Goal: Task Accomplishment & Management: Manage account settings

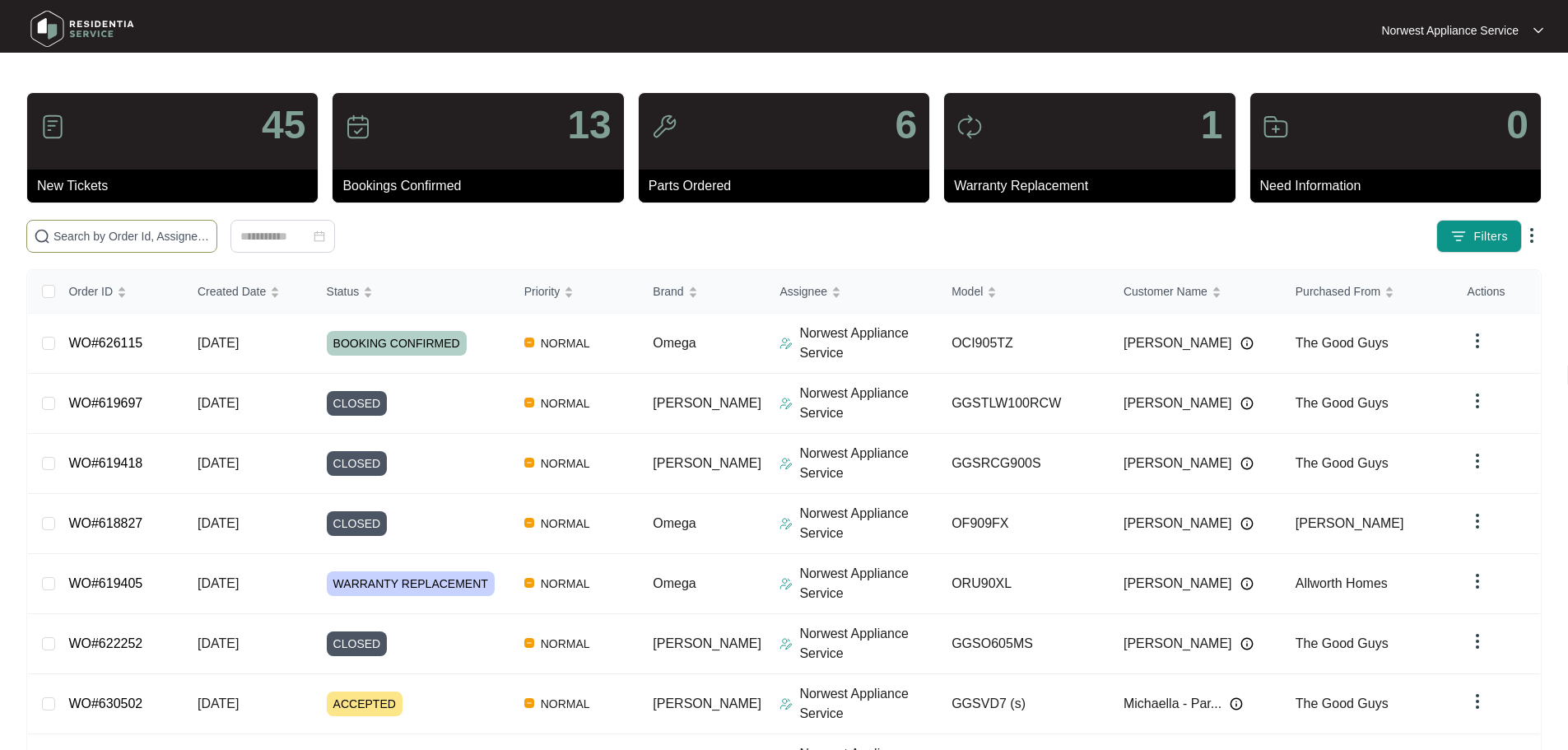
click at [210, 234] on input "text" at bounding box center [132, 236] width 157 height 18
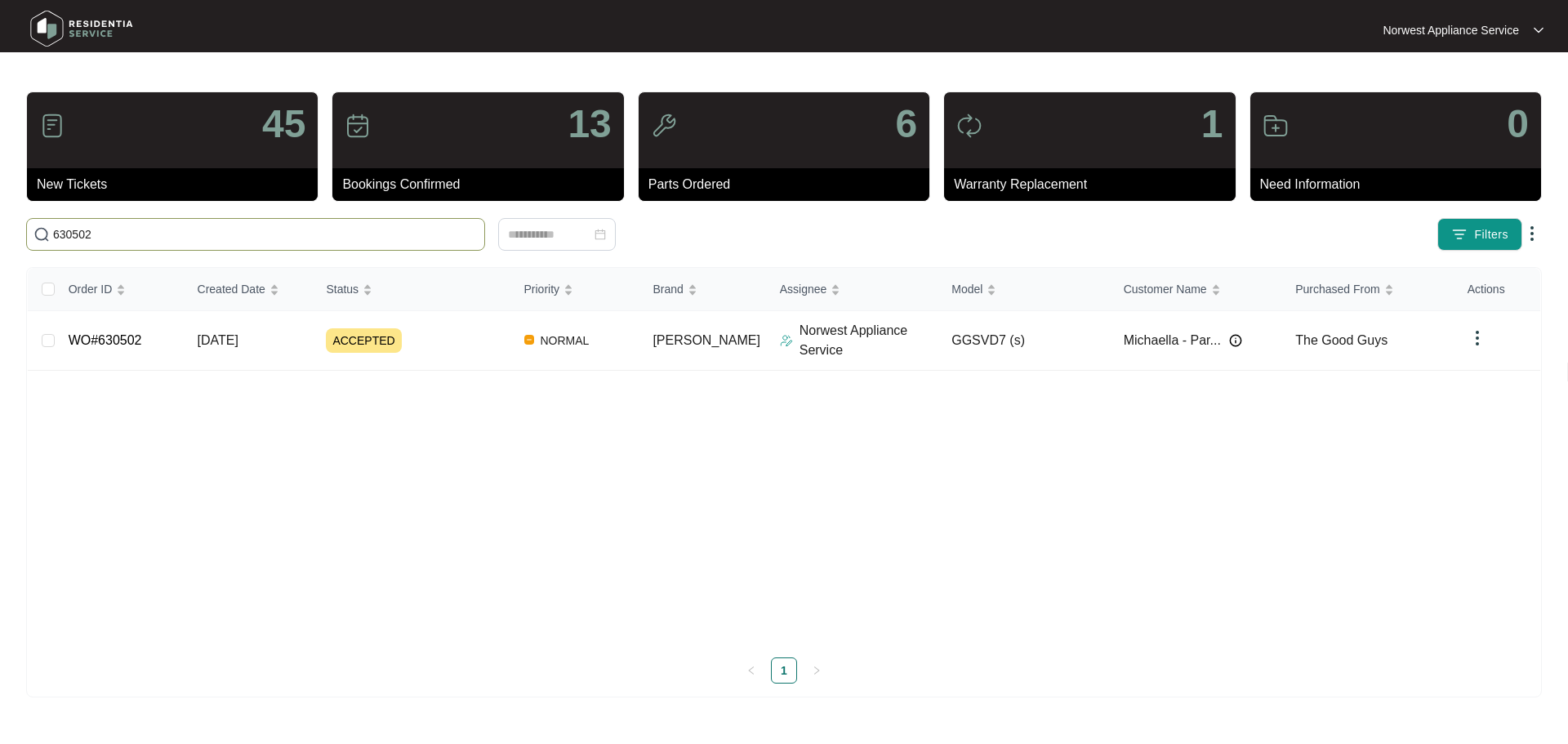
type input "630502"
click at [151, 342] on td "WO#630502" at bounding box center [120, 340] width 129 height 59
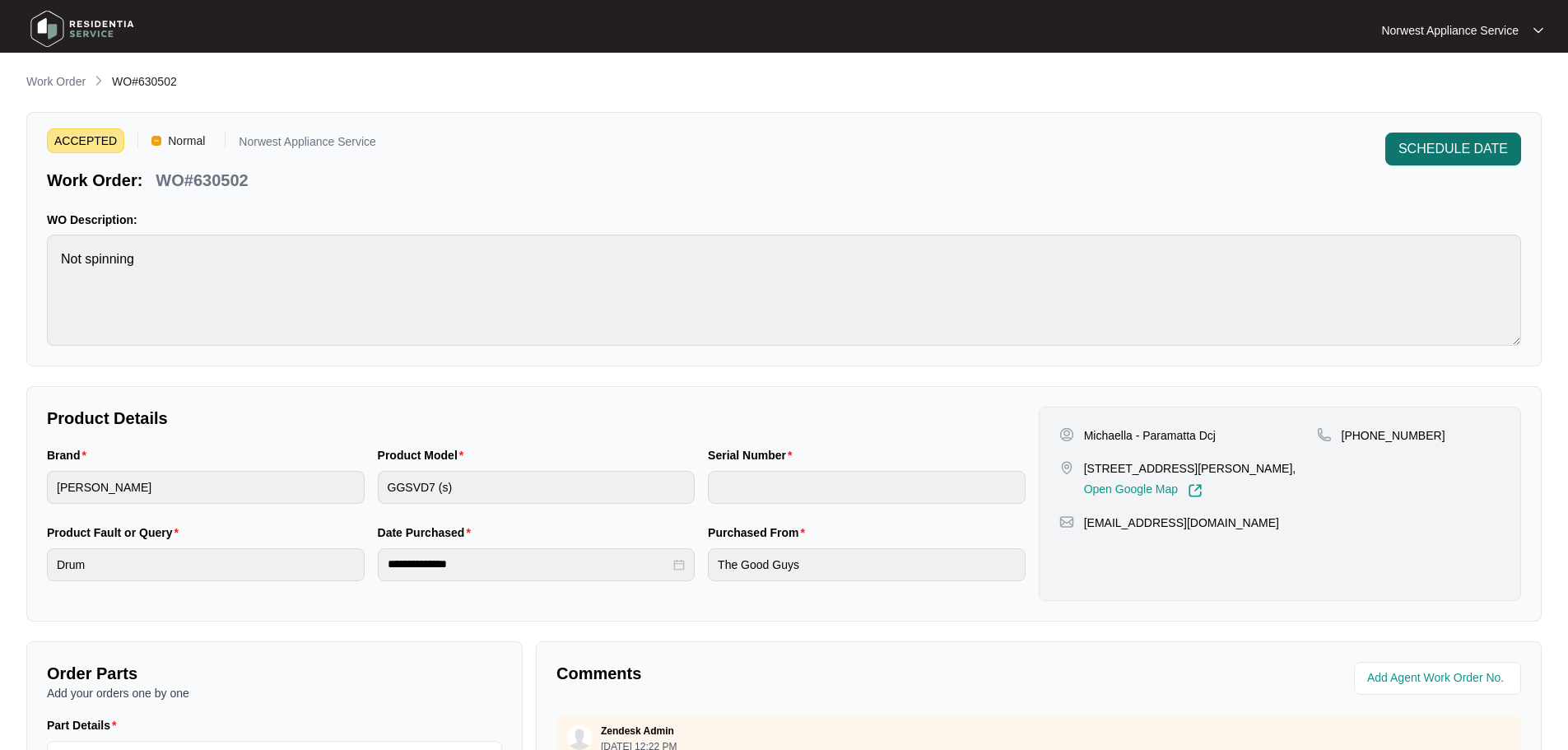
click at [1476, 140] on span "SCHEDULE DATE" at bounding box center [1453, 149] width 109 height 20
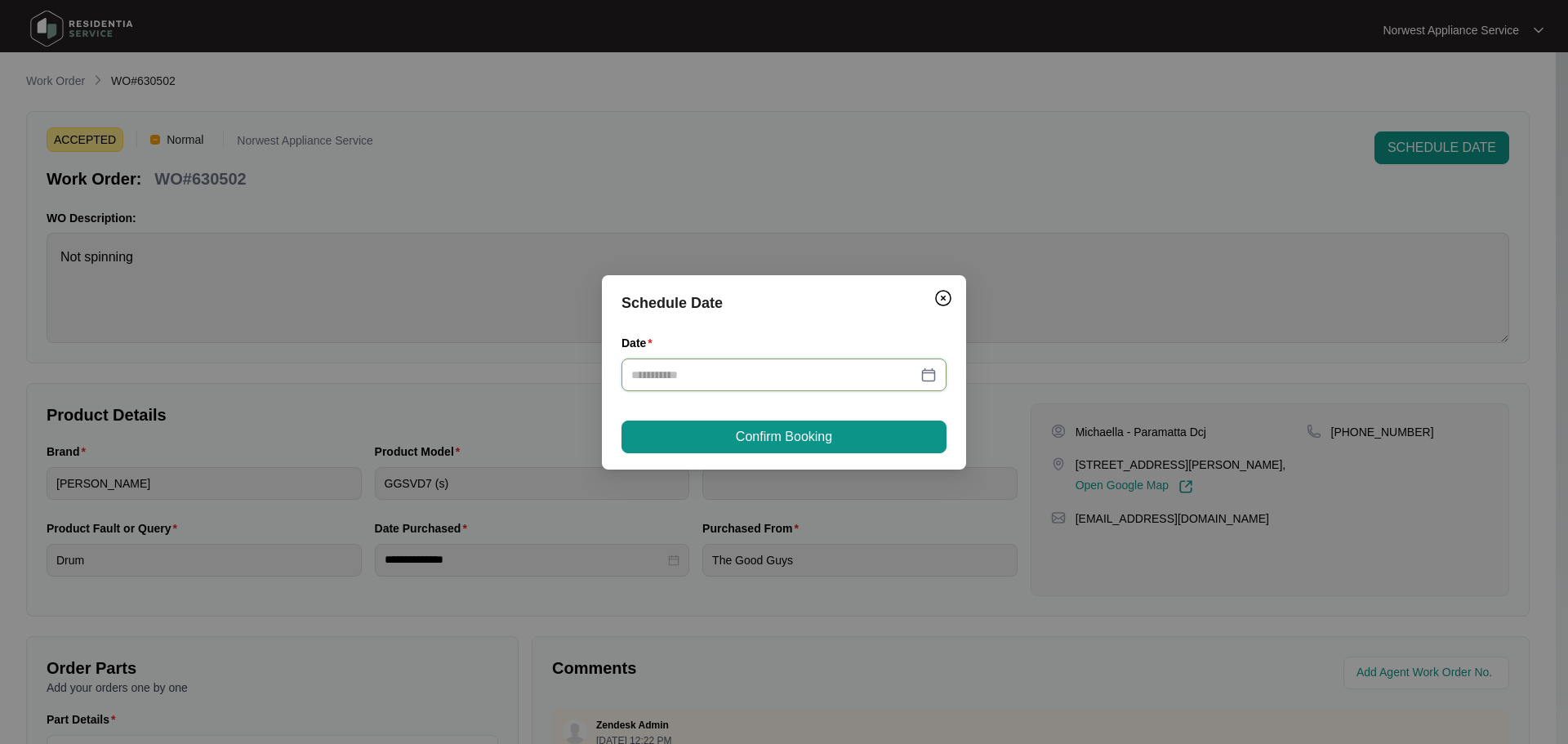
click at [874, 371] on input "Date" at bounding box center [774, 375] width 286 height 18
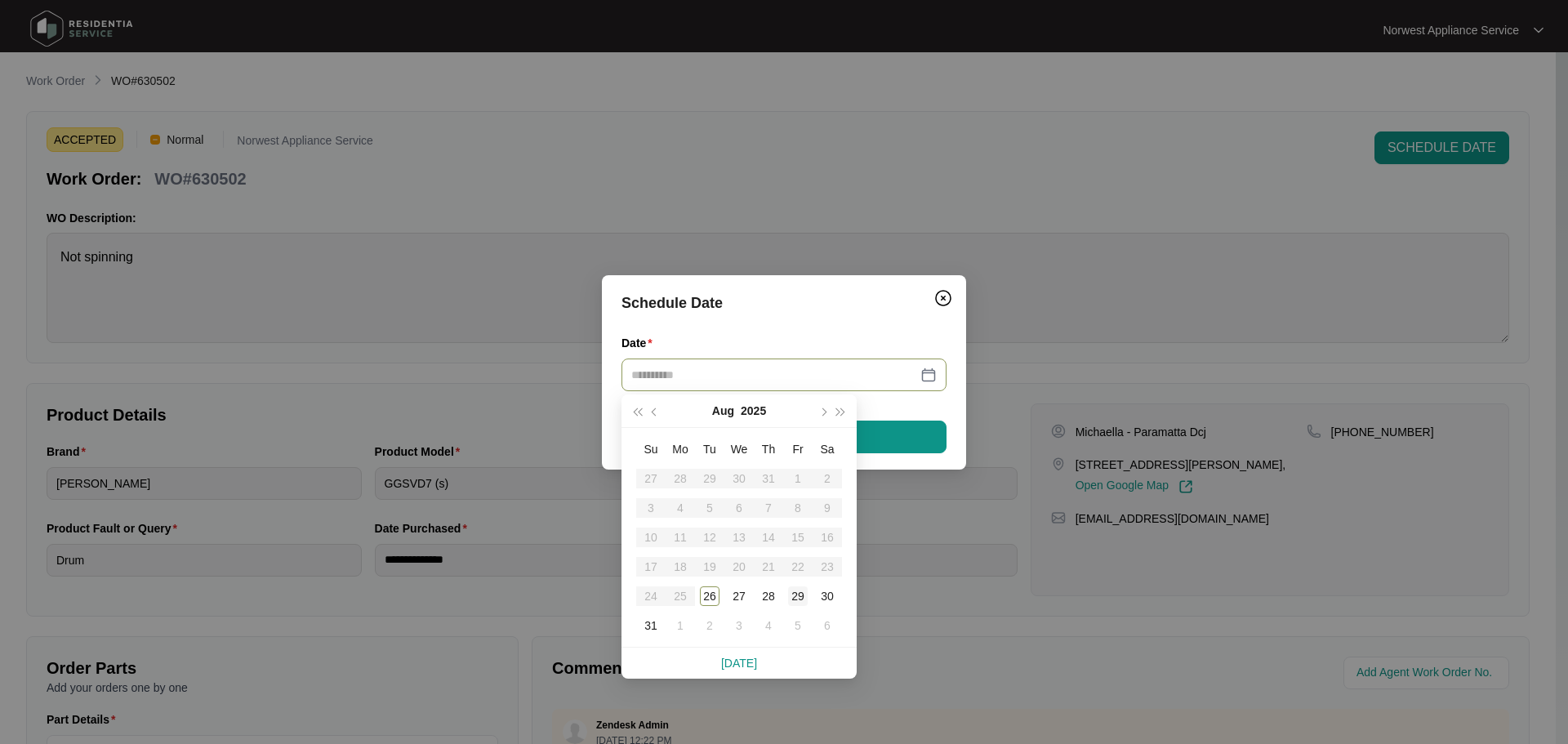
type input "**********"
click at [798, 605] on div "29" at bounding box center [797, 596] width 20 height 20
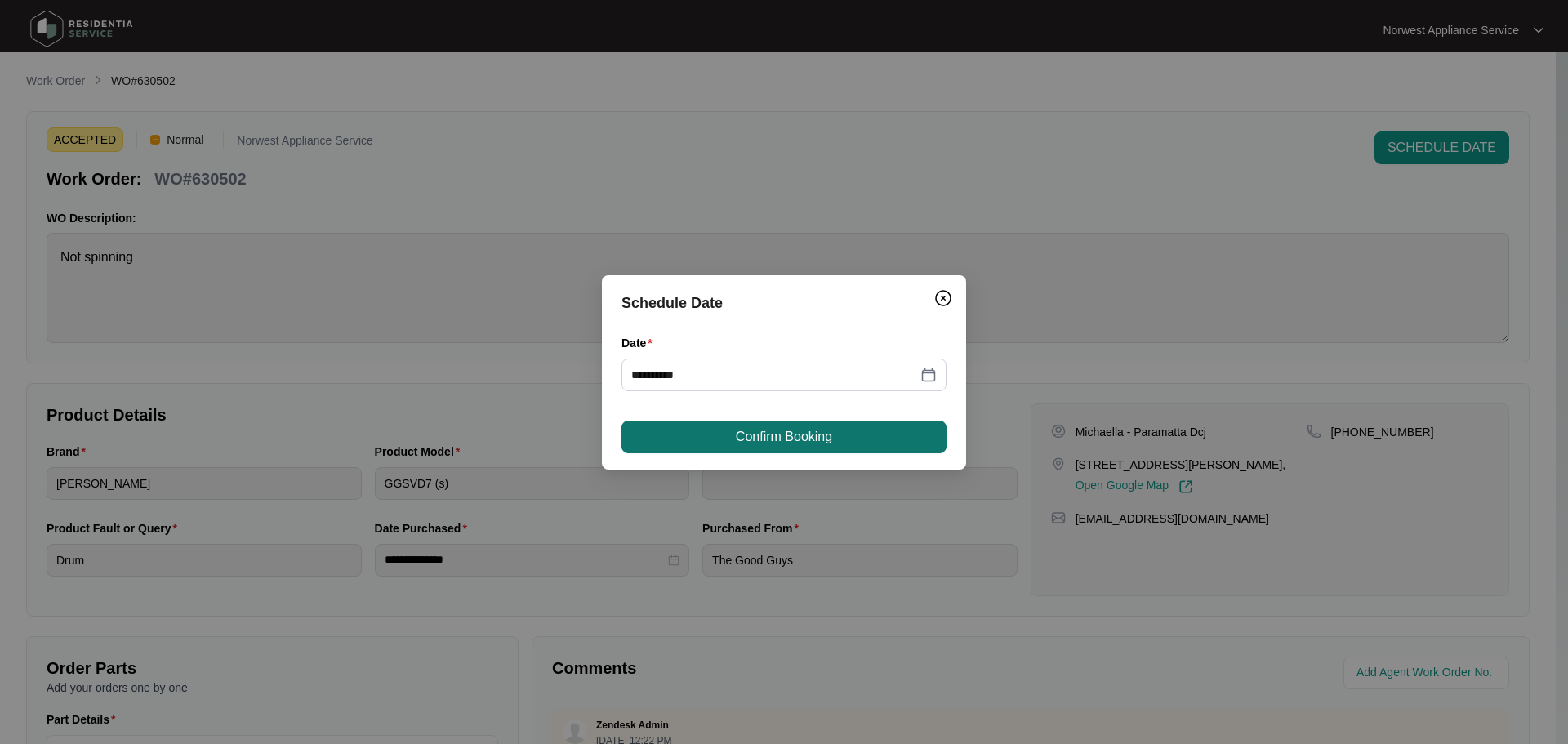
click at [807, 443] on span "Confirm Booking" at bounding box center [784, 437] width 97 height 20
